Goal: Find specific page/section: Find specific page/section

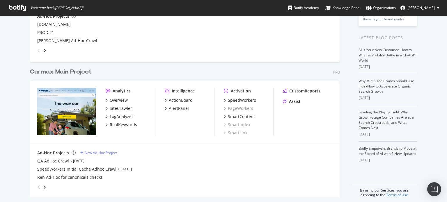
scroll to position [116, 0]
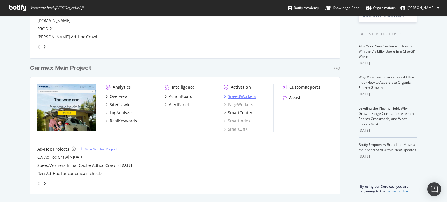
click at [252, 96] on div "SpeedWorkers" at bounding box center [242, 97] width 28 height 6
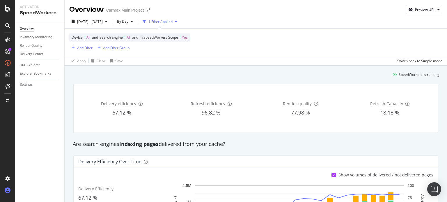
click at [4, 190] on div at bounding box center [8, 190] width 14 height 9
click at [8, 189] on icon at bounding box center [8, 191] width 6 height 6
